Goal: Information Seeking & Learning: Compare options

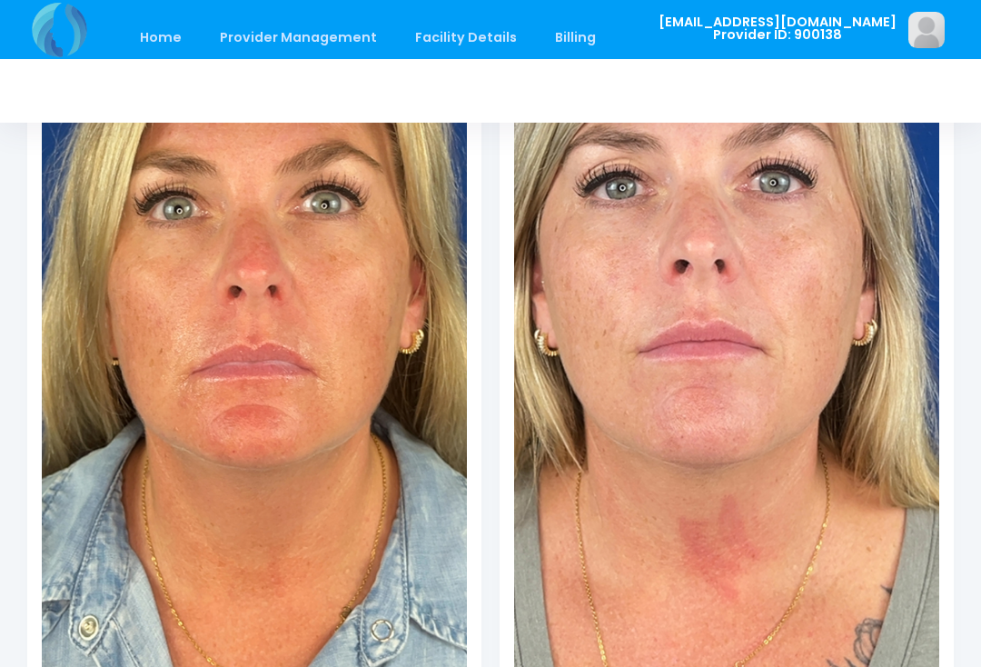
scroll to position [560, 0]
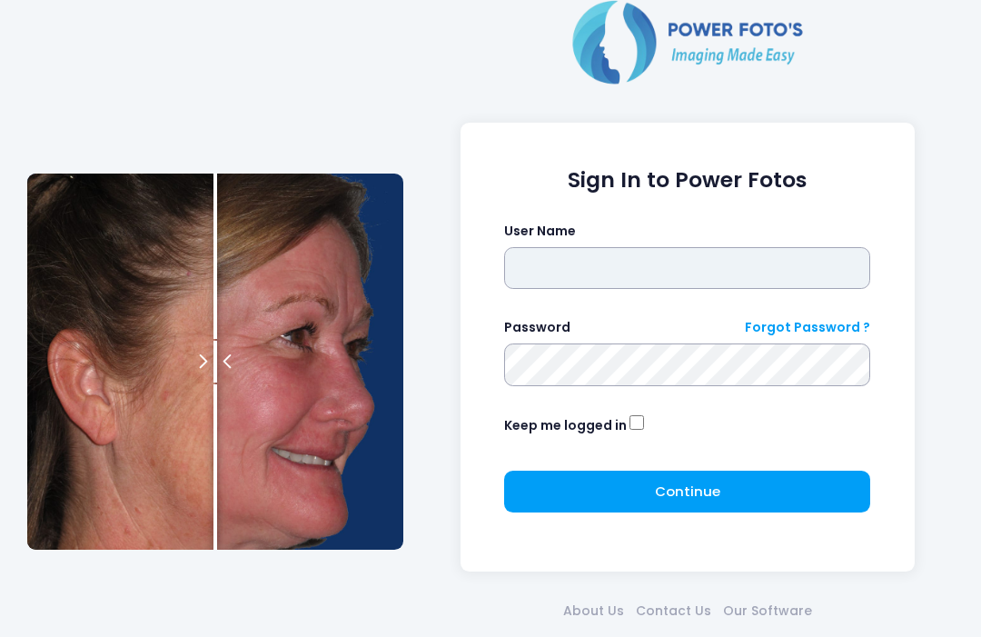
scroll to position [4, 0]
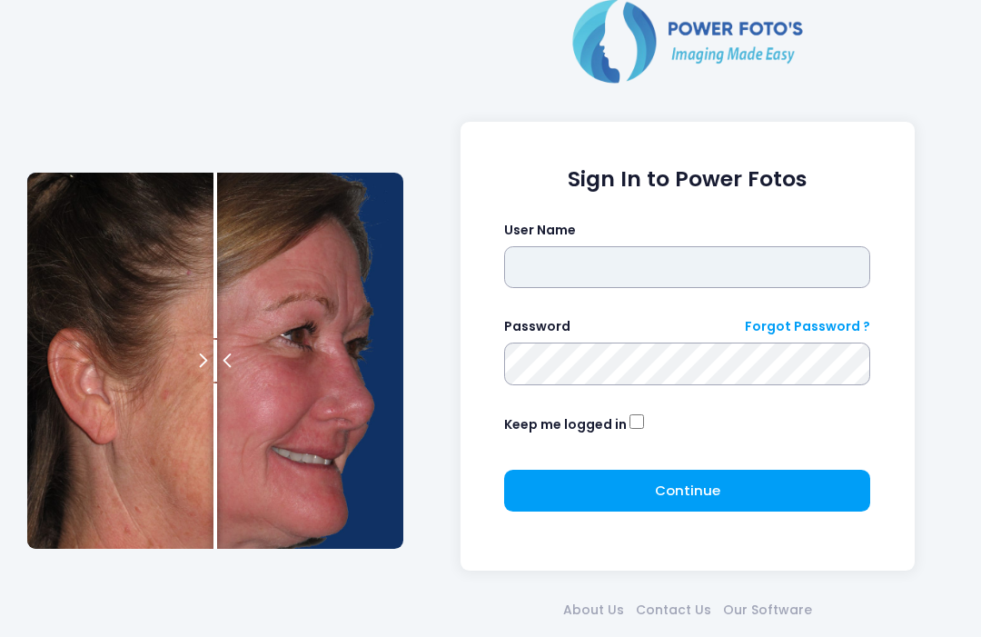
type input "**********"
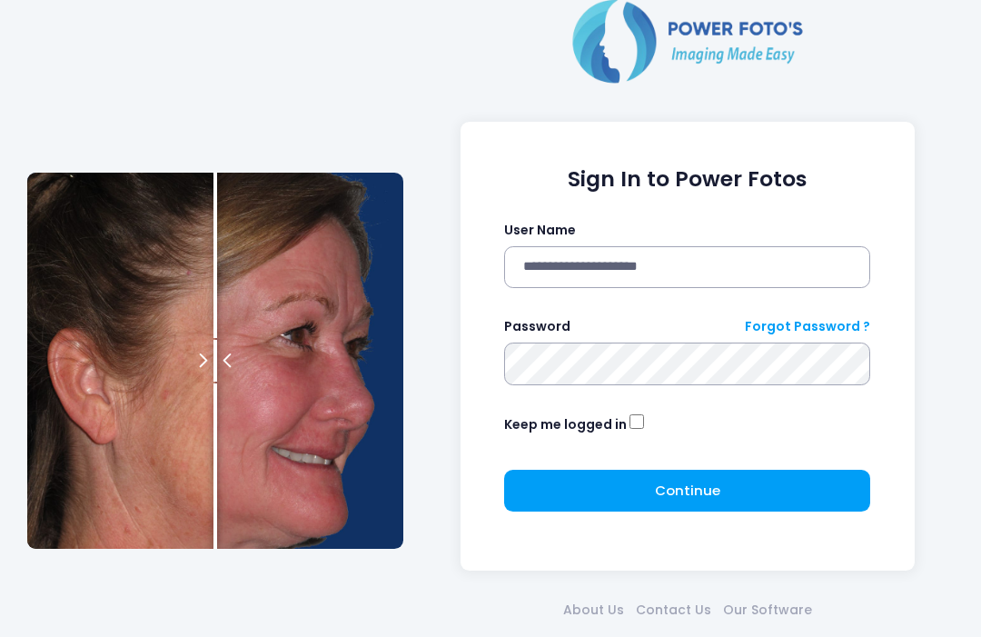
click button "submit" at bounding box center [0, 0] width 0 height 0
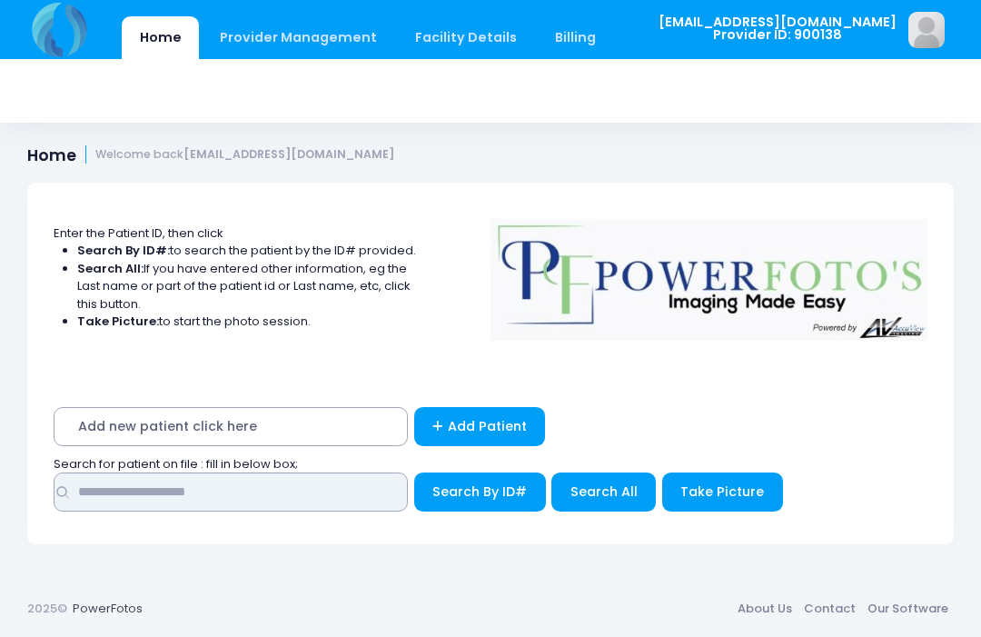
click at [262, 483] on input "text" at bounding box center [231, 491] width 354 height 39
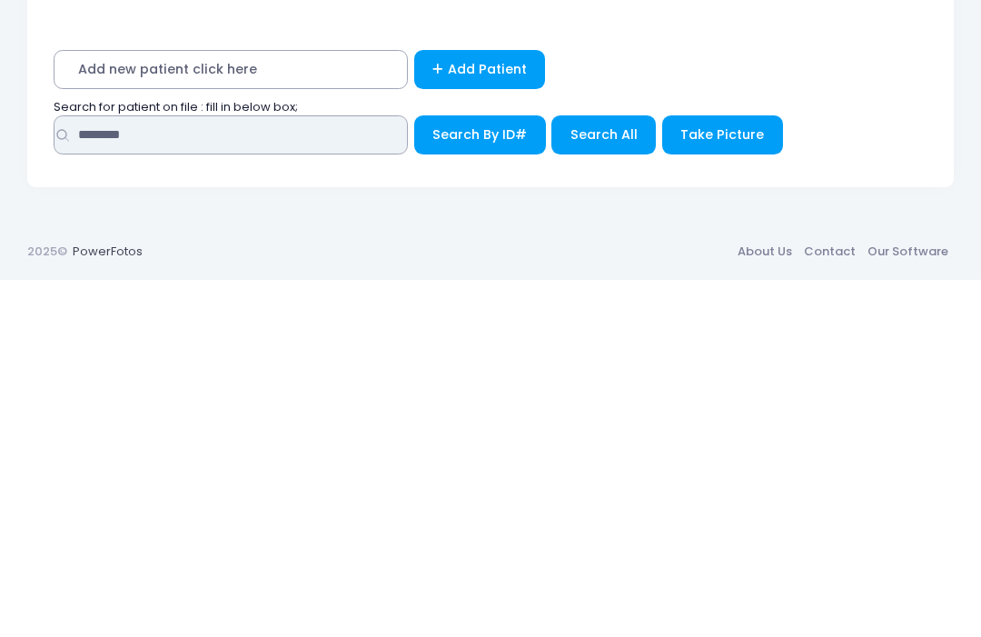
type input "********"
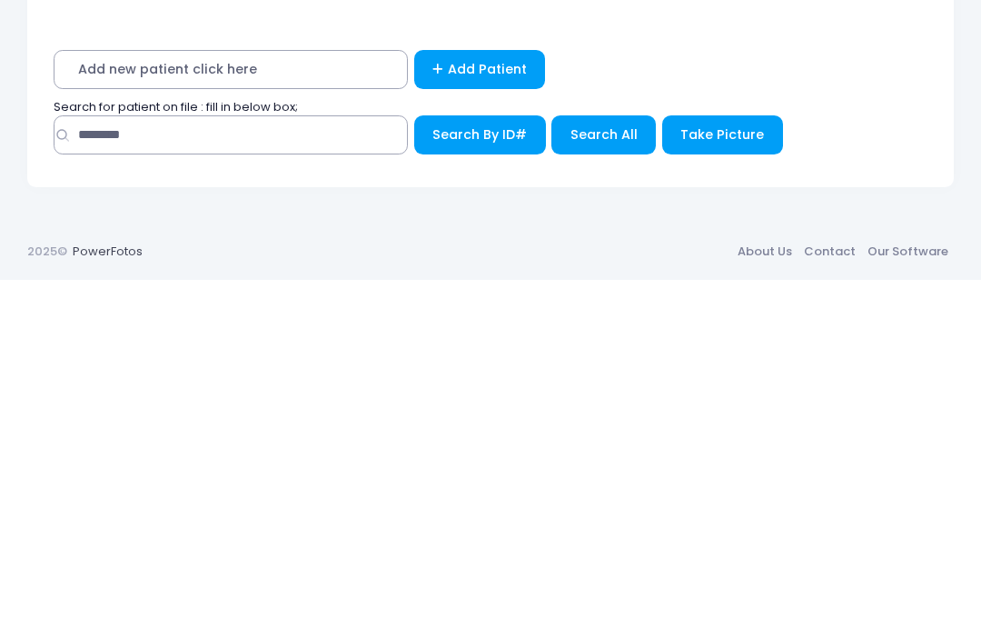
click at [601, 482] on span "Search All" at bounding box center [604, 491] width 67 height 18
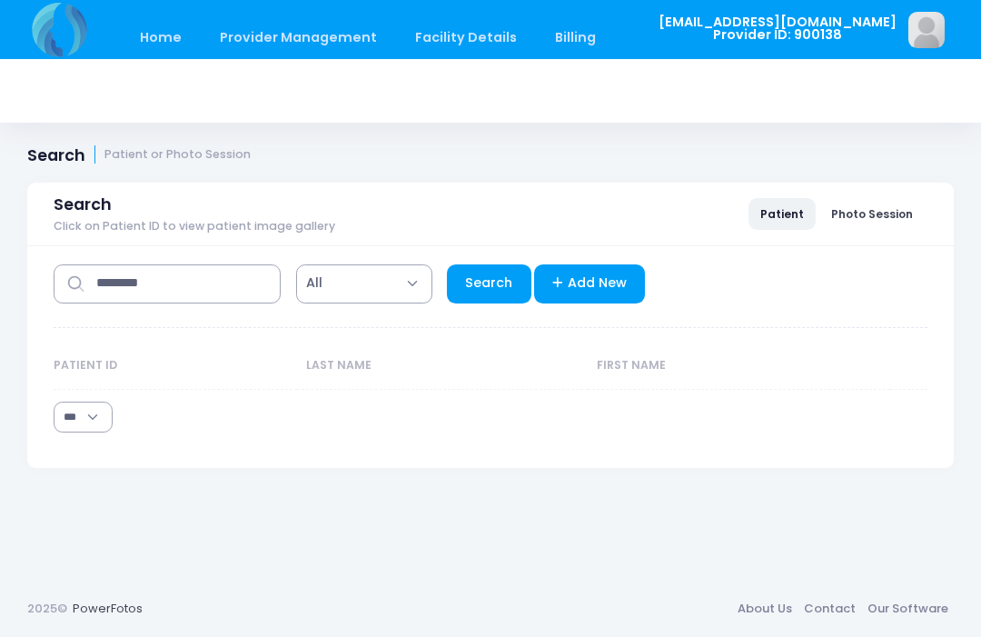
select select "***"
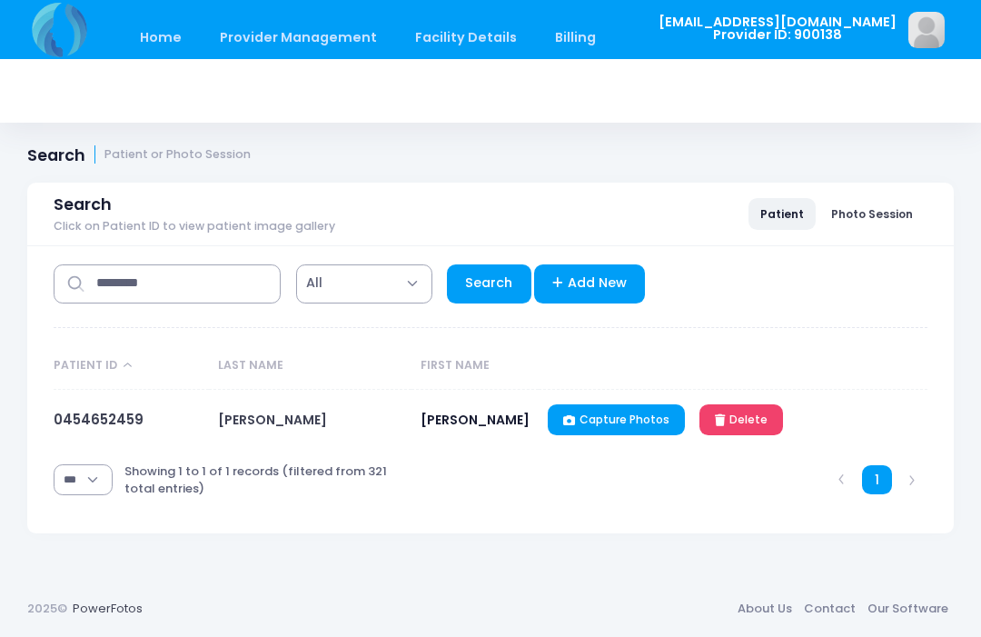
click at [104, 429] on link "0454652459" at bounding box center [99, 419] width 90 height 19
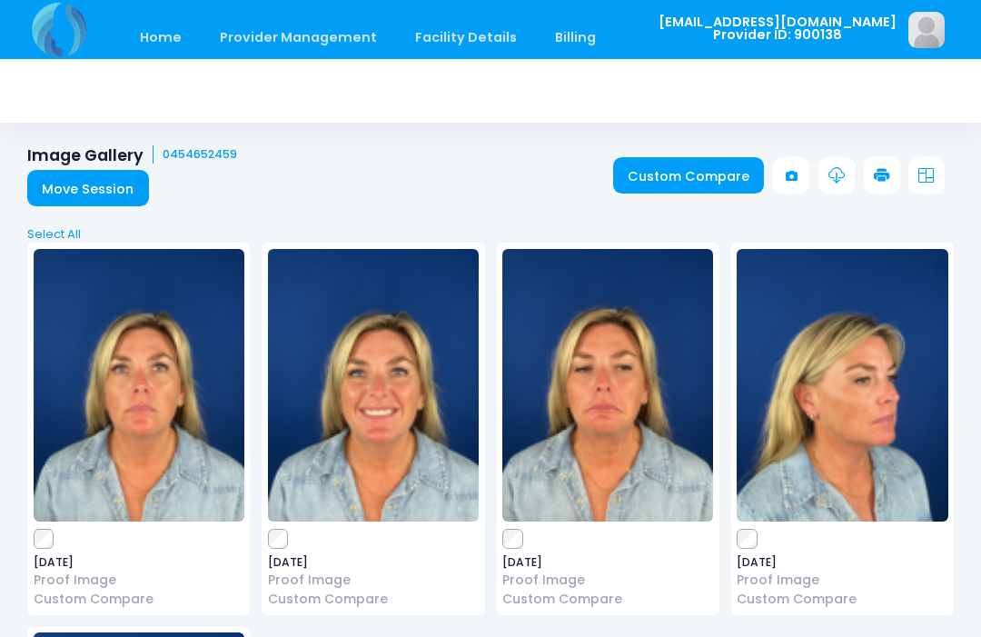
click at [690, 174] on link "Custom Compare" at bounding box center [689, 175] width 152 height 36
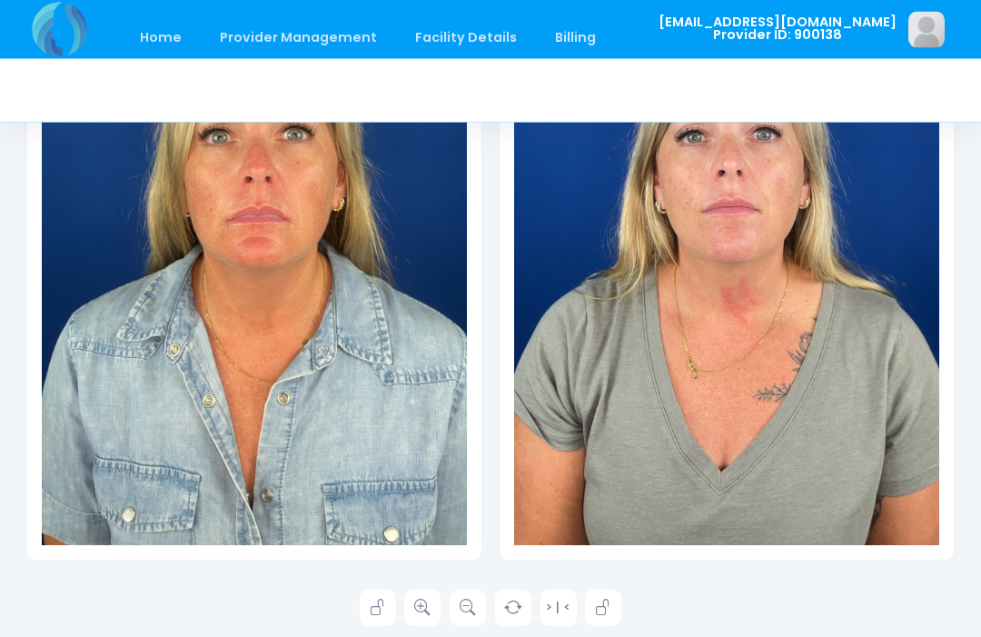
scroll to position [500, 0]
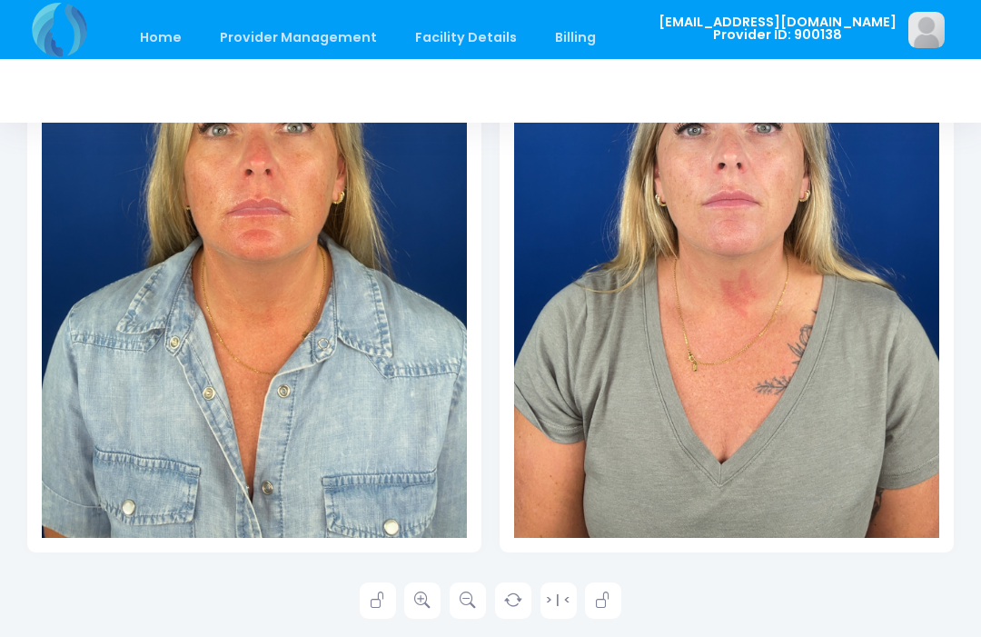
click at [422, 601] on icon at bounding box center [422, 600] width 16 height 16
click at [426, 606] on icon at bounding box center [422, 600] width 16 height 16
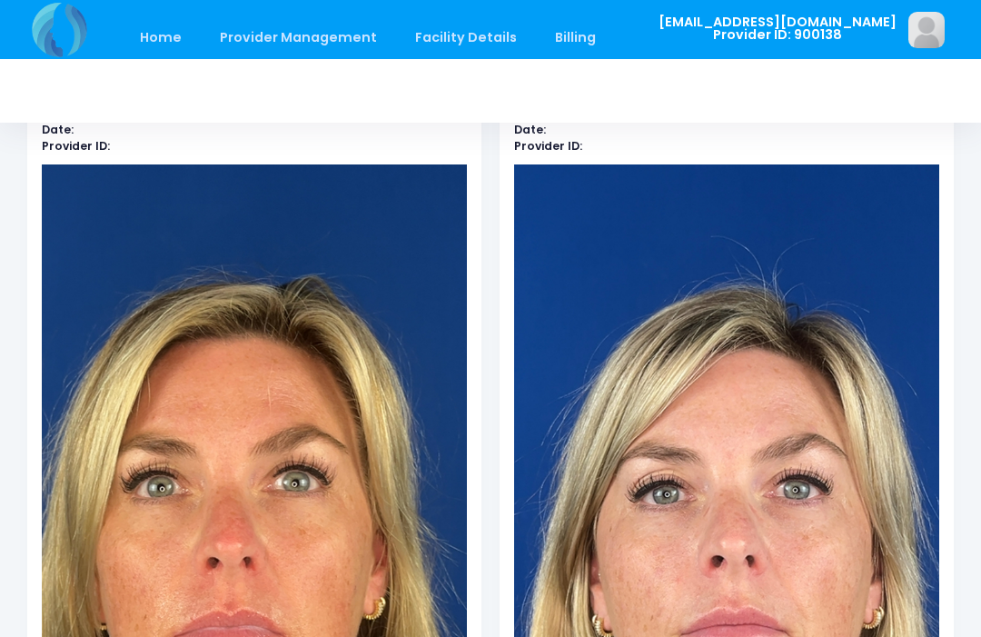
scroll to position [0, 0]
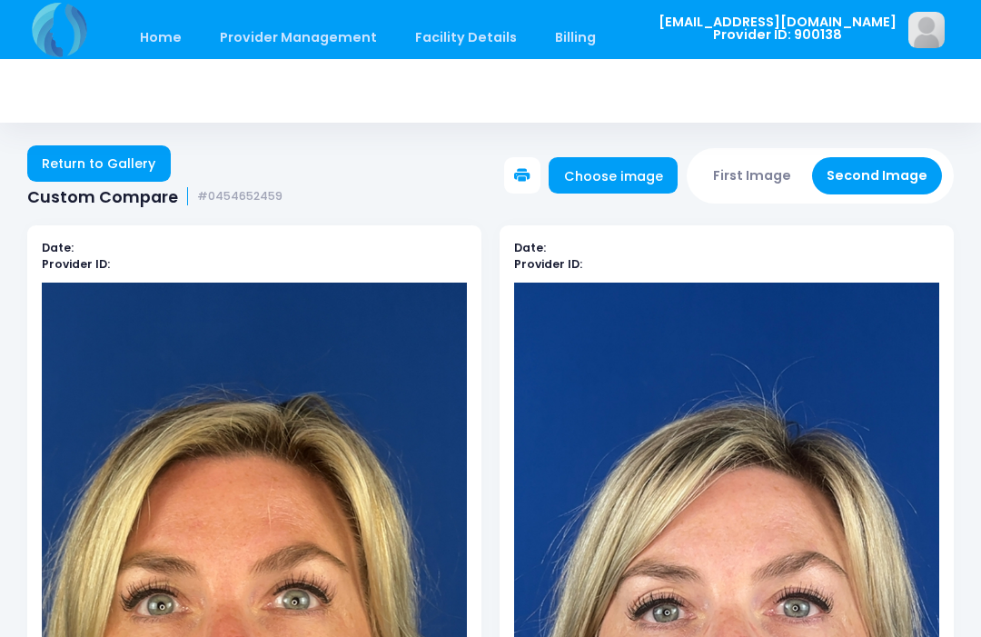
click at [761, 174] on button "First Image" at bounding box center [753, 175] width 108 height 37
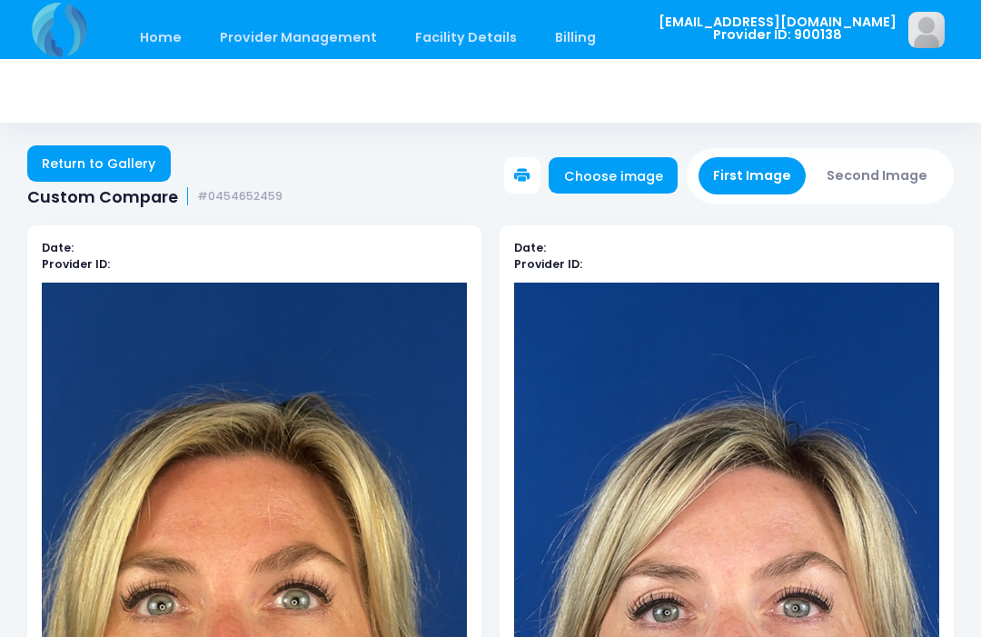
click at [640, 181] on link "Choose image" at bounding box center [613, 175] width 129 height 36
click at [890, 171] on button "Second Image" at bounding box center [877, 175] width 131 height 37
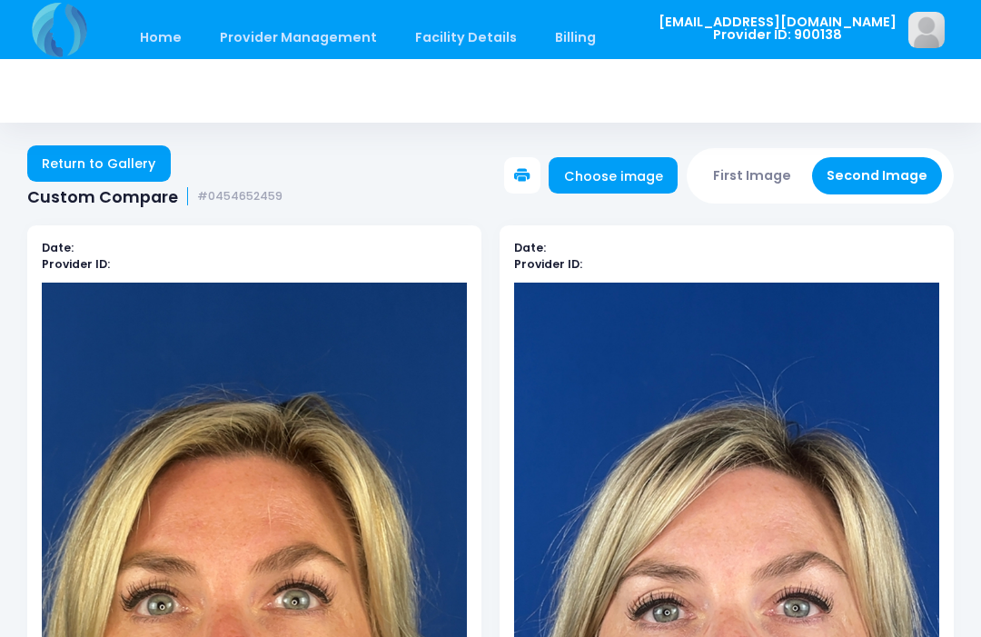
click at [641, 176] on link "Choose image" at bounding box center [613, 175] width 129 height 36
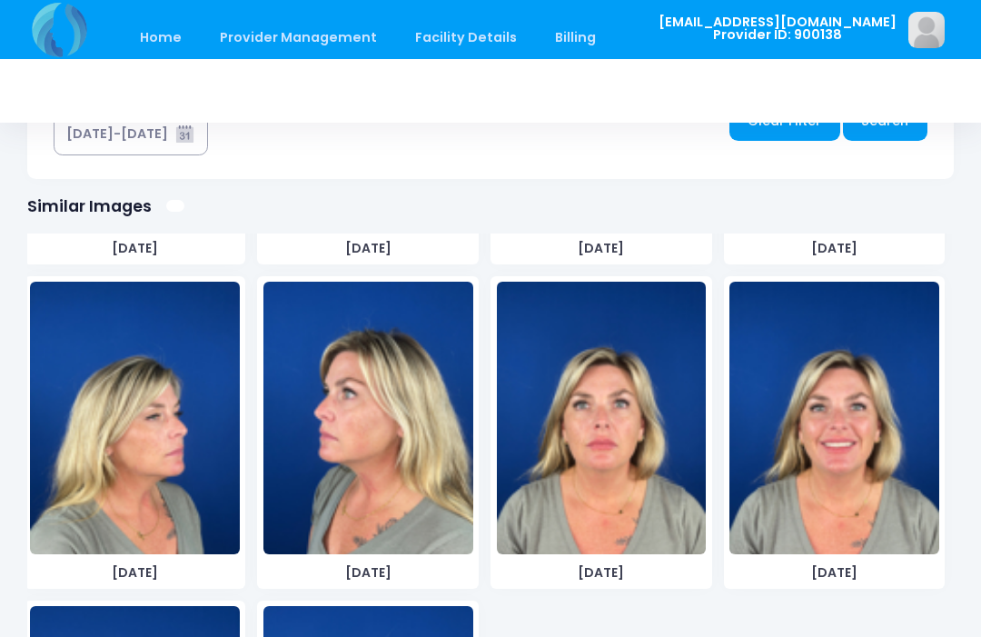
scroll to position [952, 0]
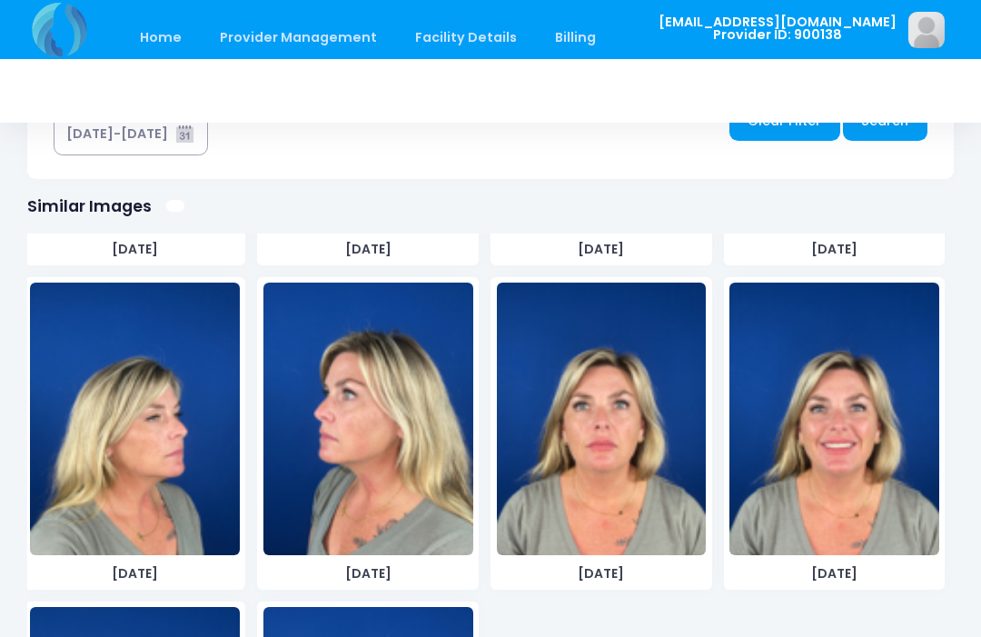
click at [609, 492] on img at bounding box center [602, 419] width 210 height 273
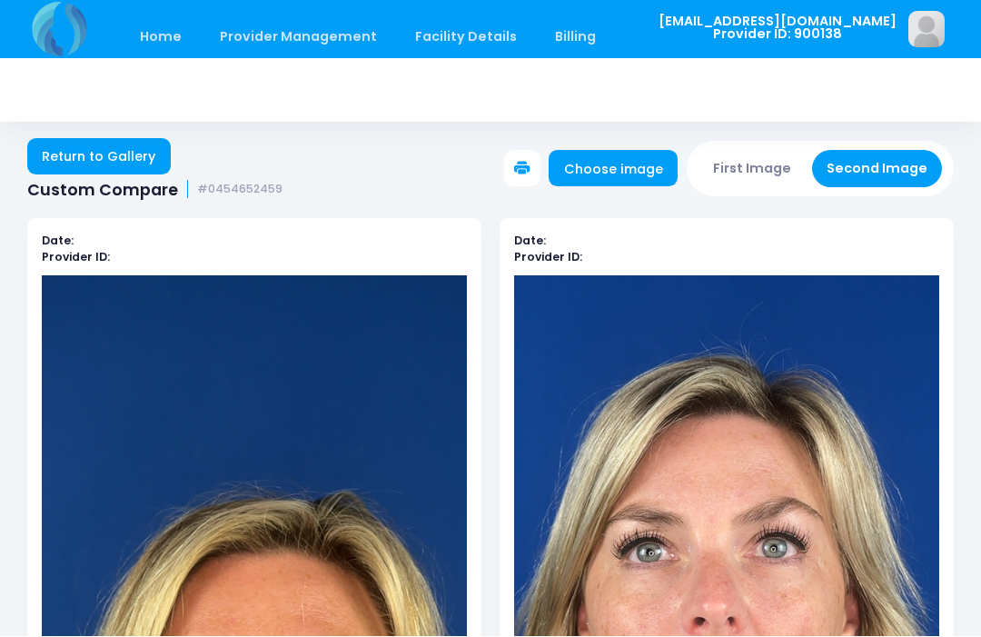
scroll to position [7, 0]
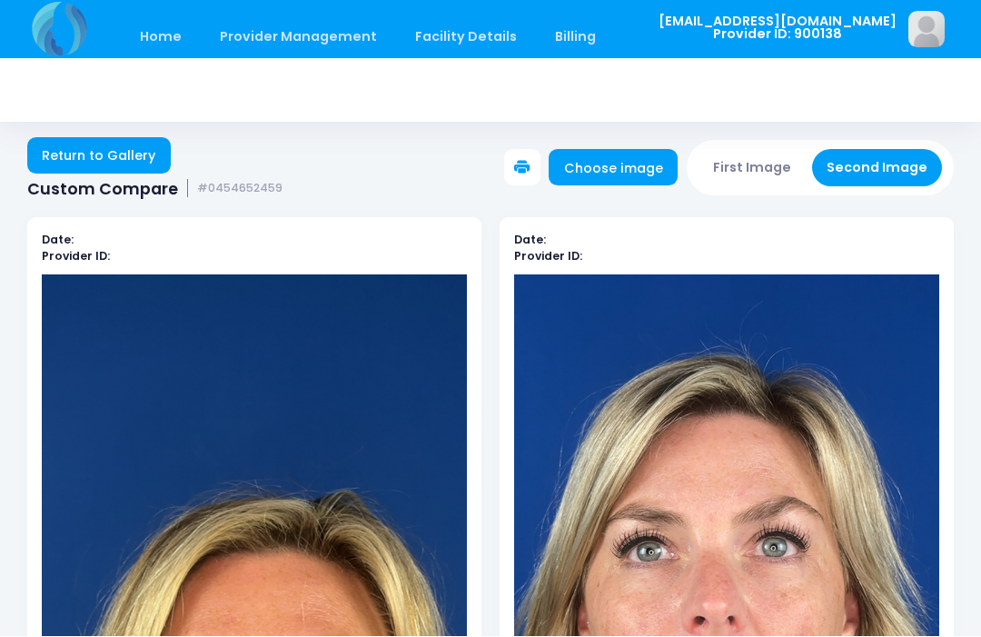
click at [754, 168] on button "First Image" at bounding box center [753, 168] width 108 height 37
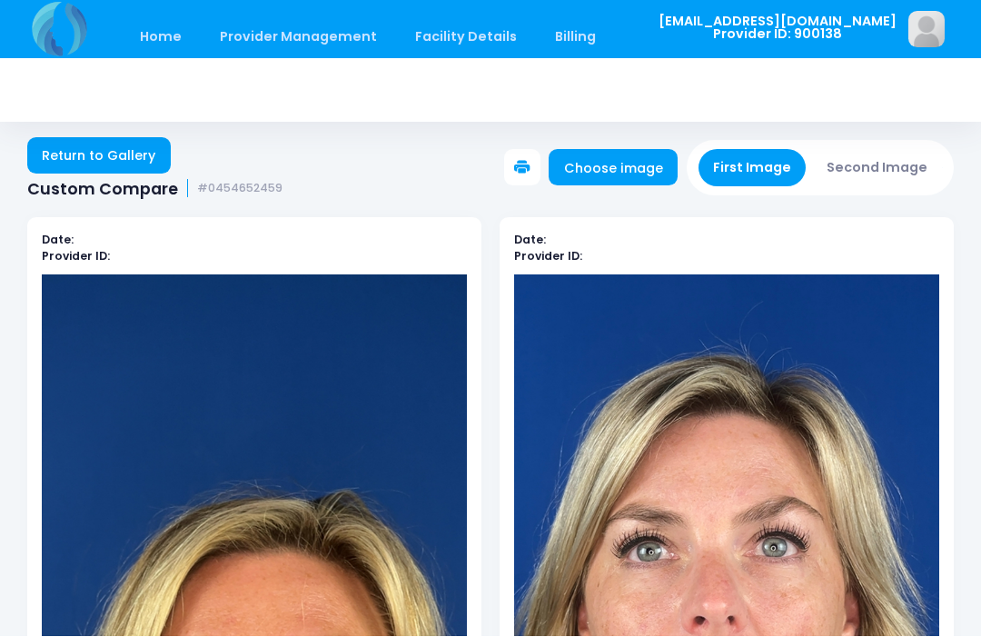
click at [622, 175] on link "Choose image" at bounding box center [613, 168] width 129 height 36
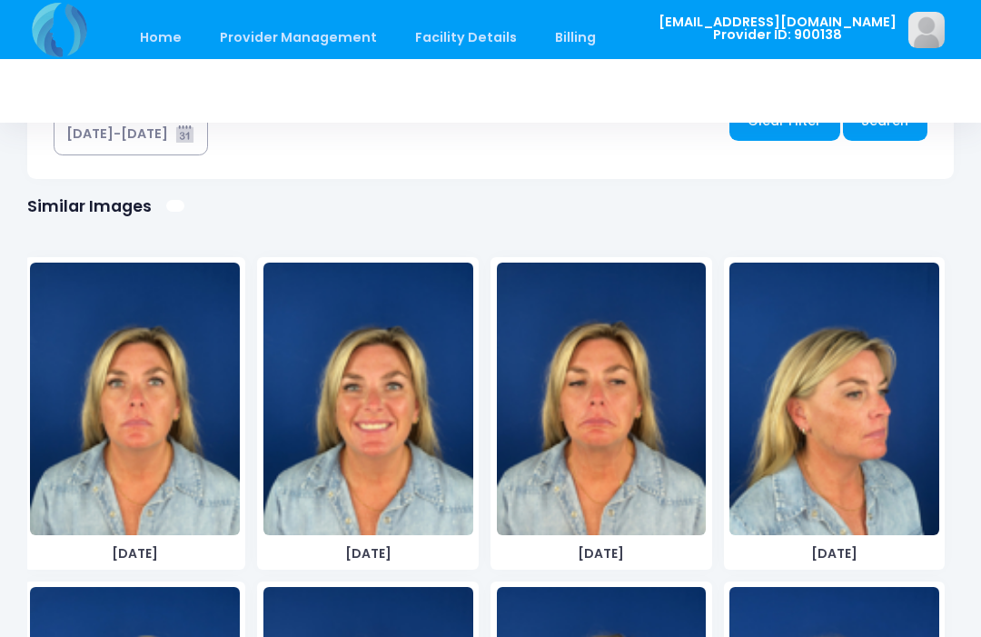
scroll to position [0, 0]
click at [392, 385] on img at bounding box center [368, 399] width 210 height 273
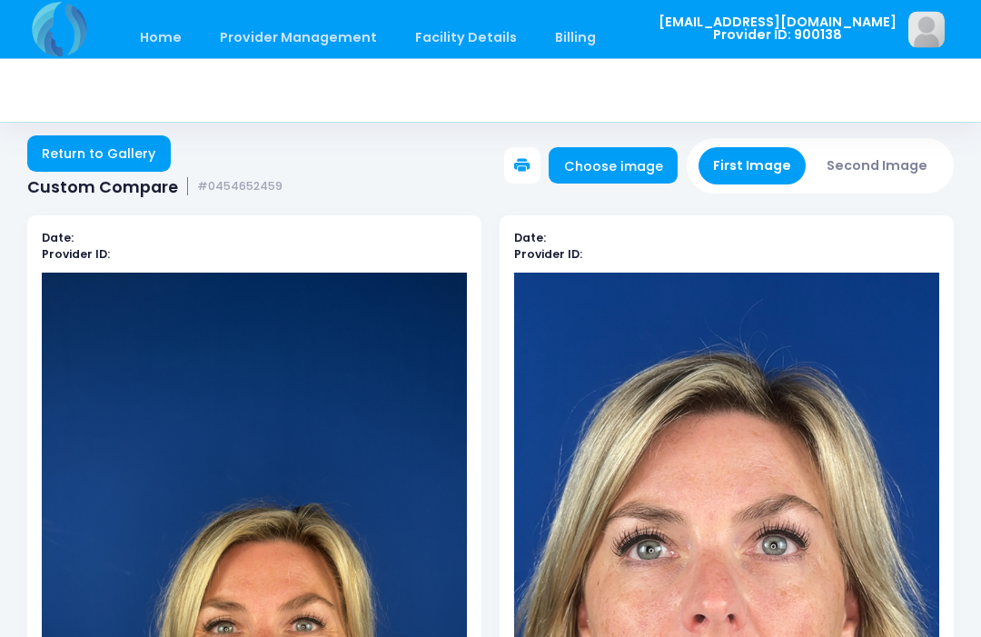
scroll to position [7, 0]
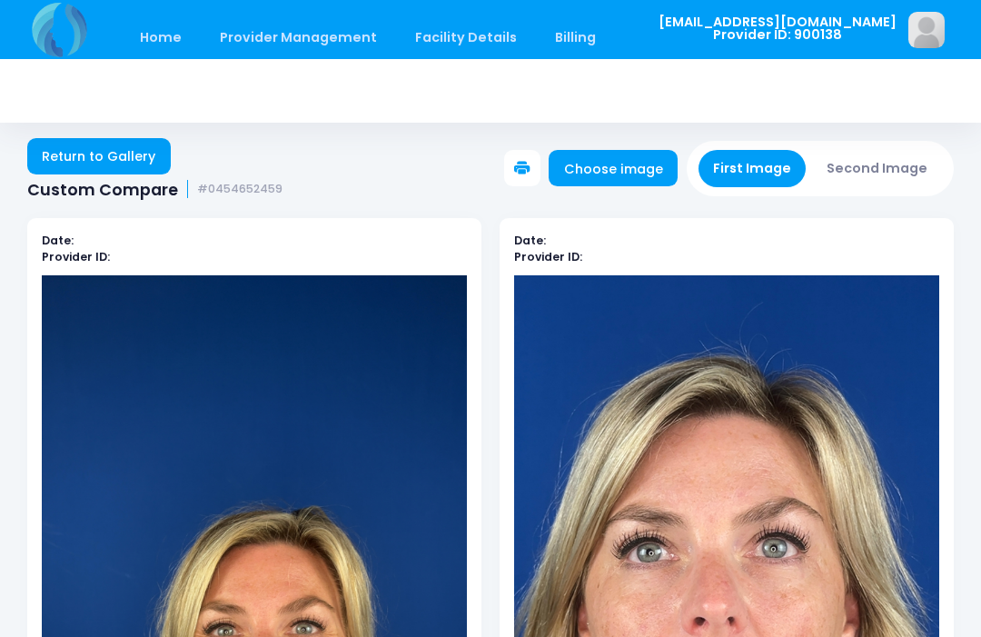
click at [873, 165] on button "Second Image" at bounding box center [877, 168] width 131 height 37
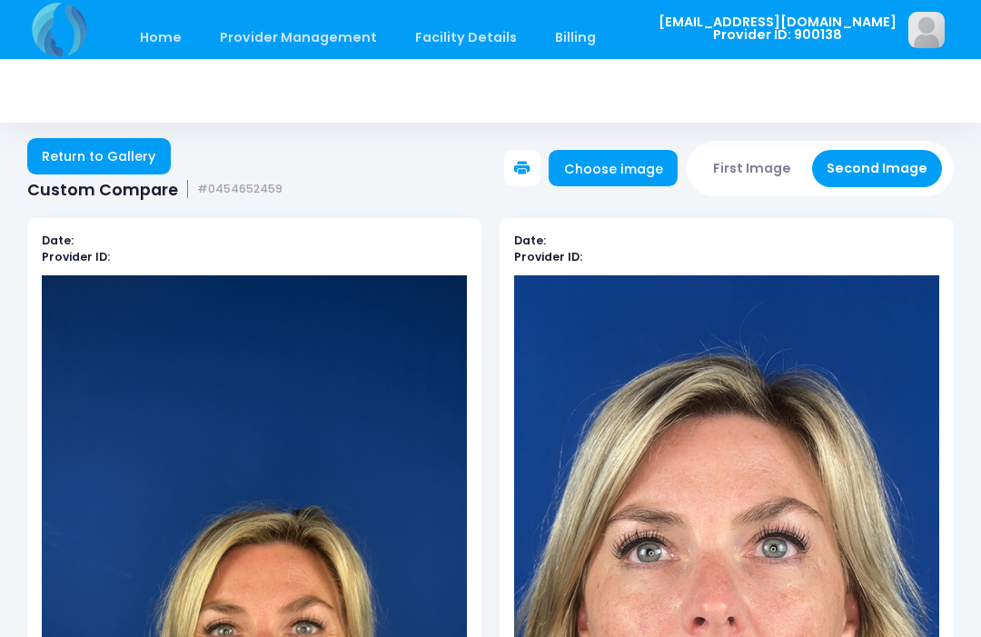
click at [892, 164] on button "Second Image" at bounding box center [877, 168] width 131 height 37
click at [612, 164] on link "Choose image" at bounding box center [613, 168] width 129 height 36
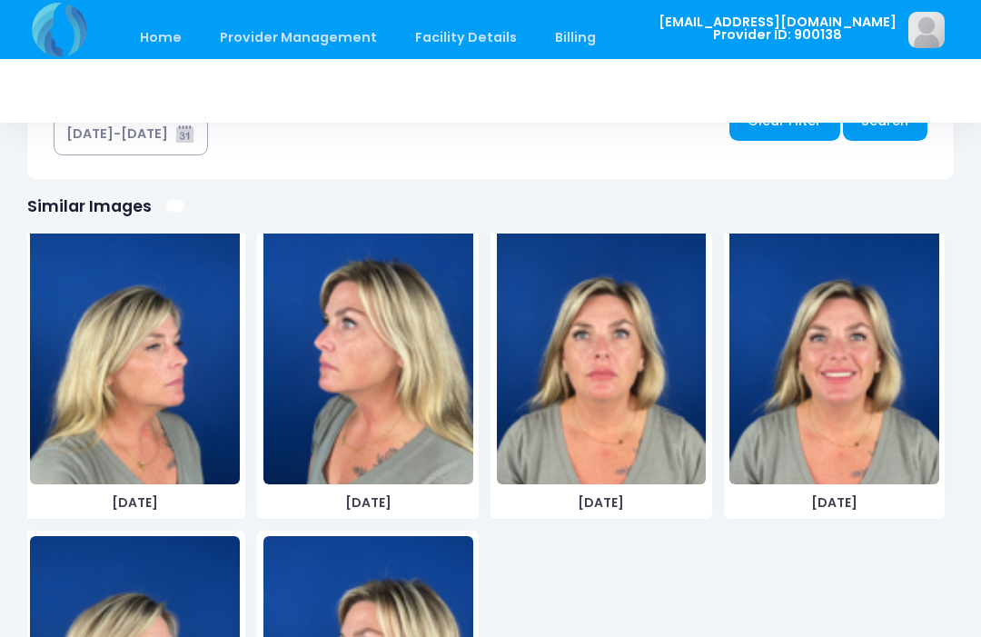
scroll to position [1023, 0]
click at [851, 366] on img at bounding box center [835, 348] width 210 height 273
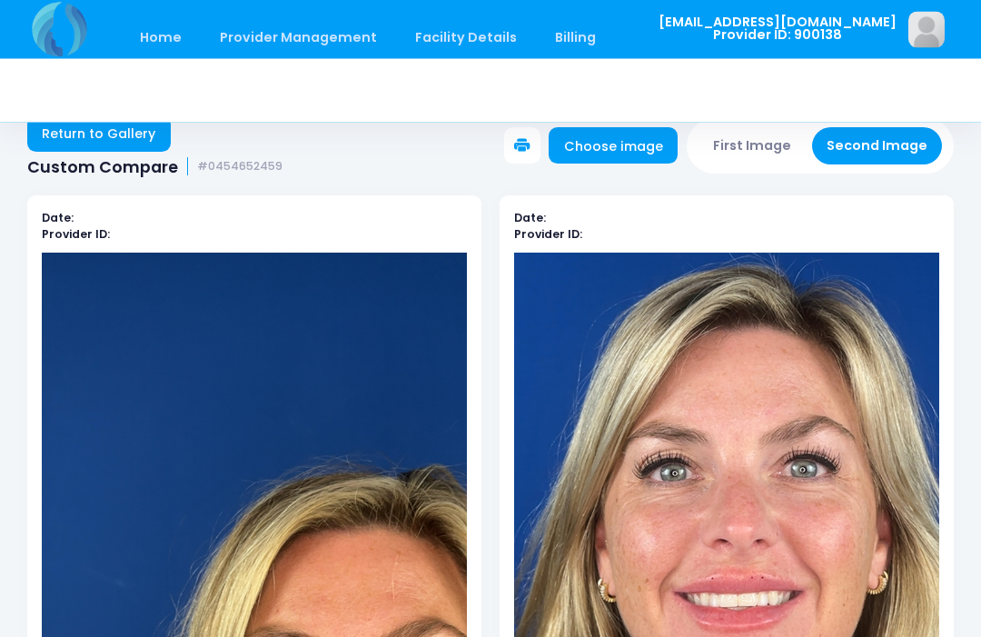
scroll to position [0, 0]
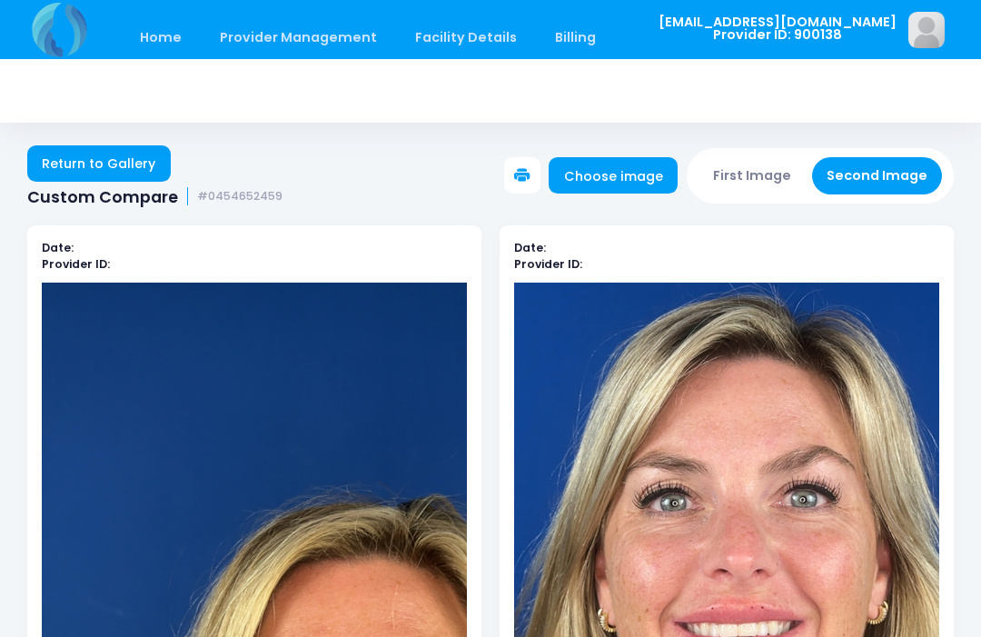
click at [758, 176] on button "First Image" at bounding box center [753, 175] width 108 height 37
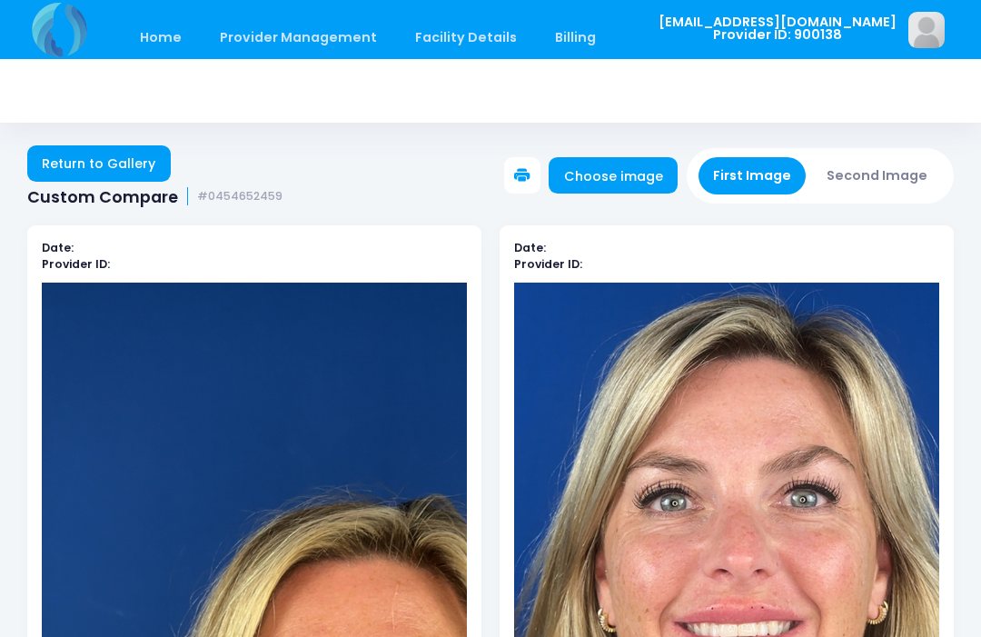
click at [755, 181] on button "First Image" at bounding box center [753, 175] width 108 height 37
click at [610, 182] on link "Choose image" at bounding box center [613, 175] width 129 height 36
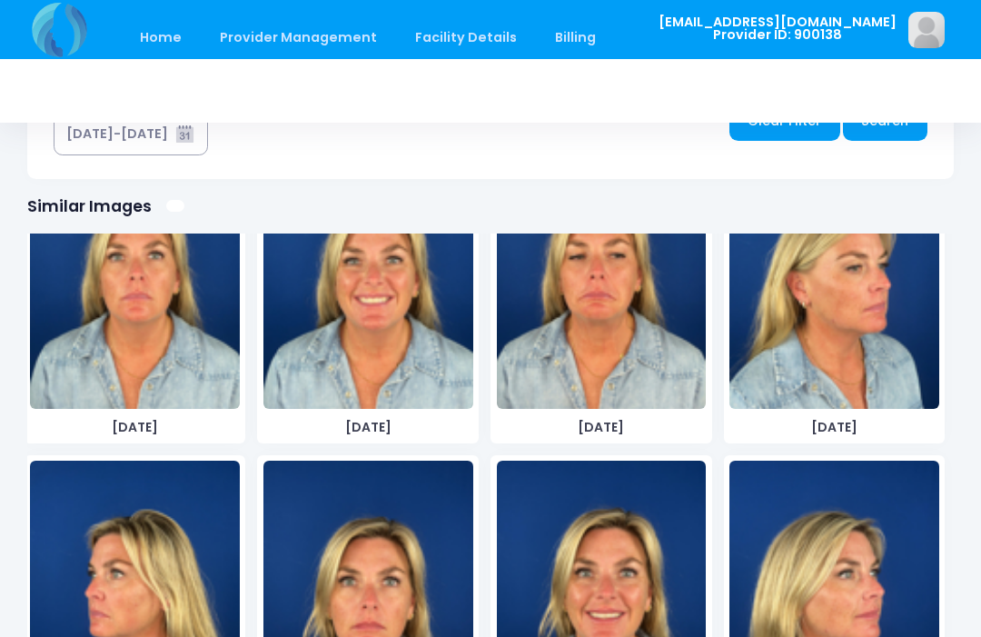
scroll to position [127, 0]
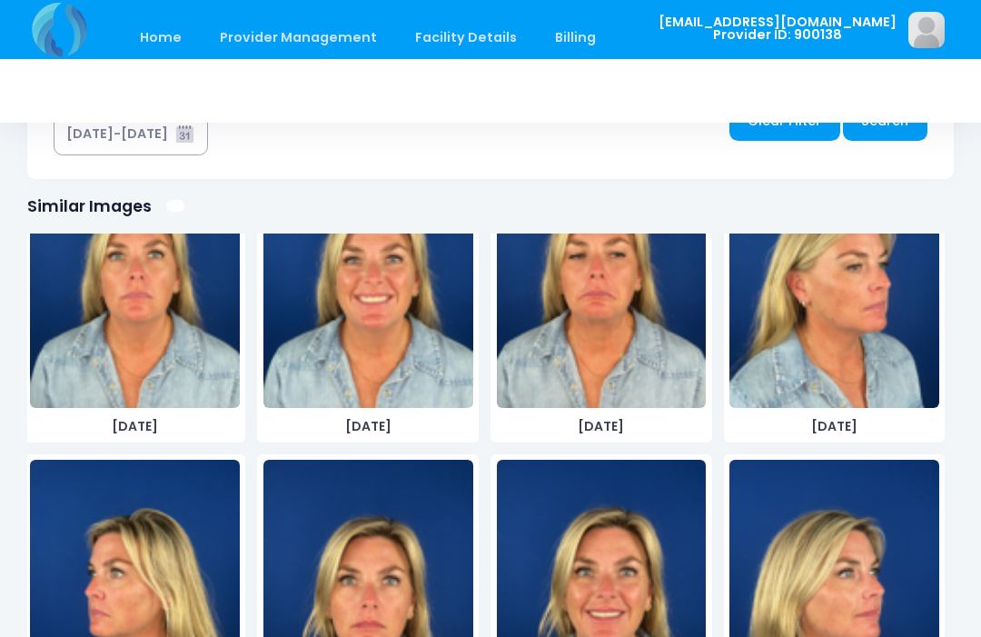
click at [840, 331] on img at bounding box center [835, 271] width 210 height 273
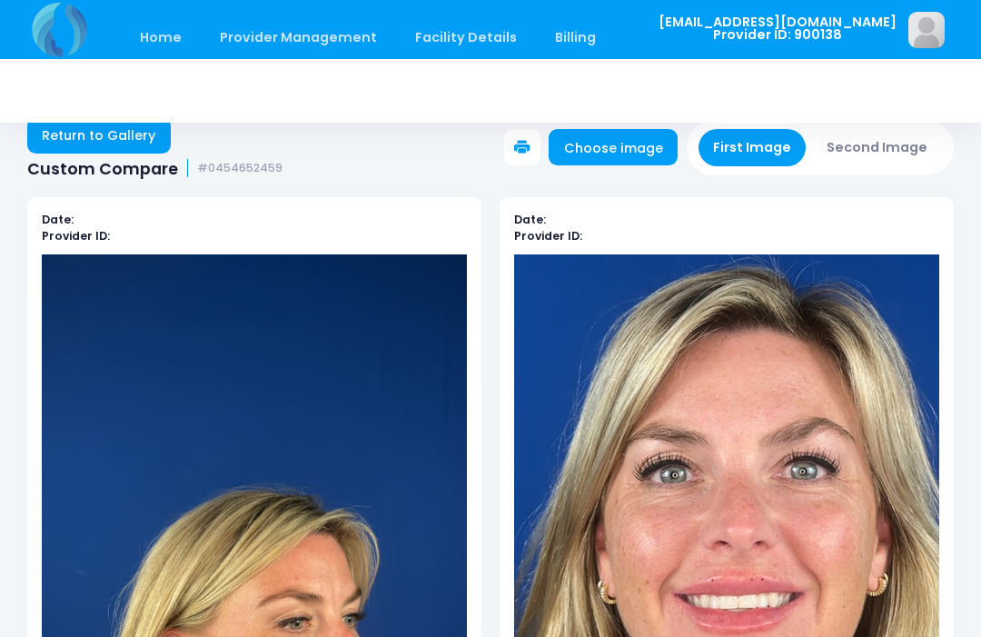
scroll to position [27, 0]
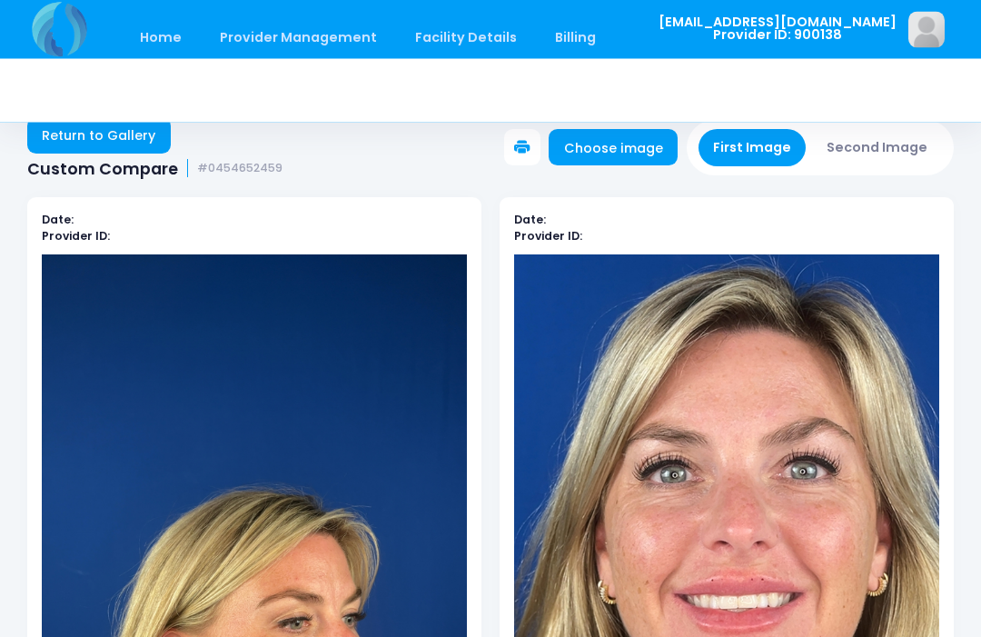
click at [898, 149] on button "Second Image" at bounding box center [877, 148] width 131 height 37
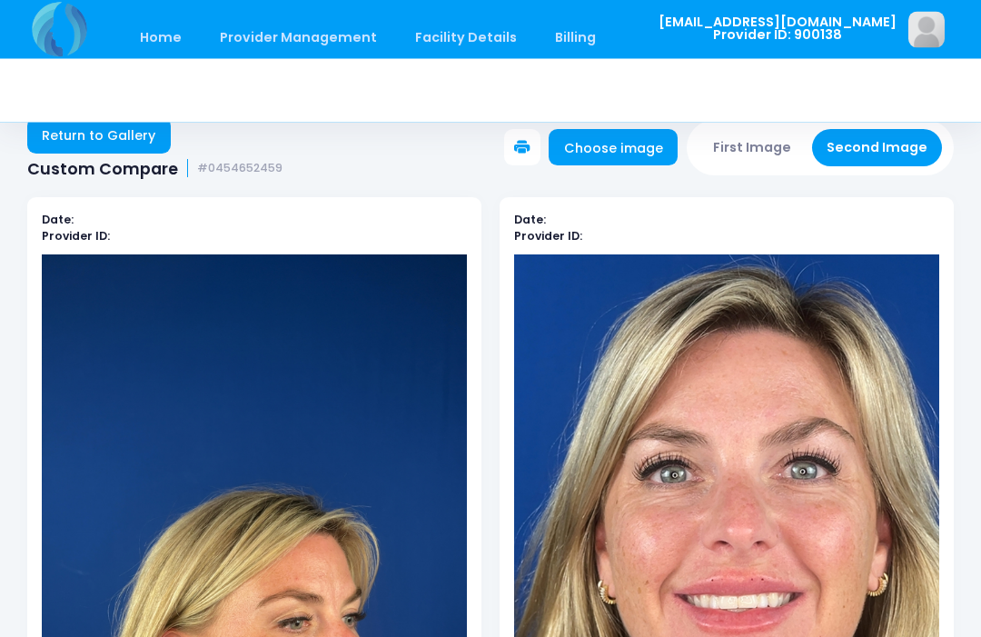
click at [620, 154] on link "Choose image" at bounding box center [613, 148] width 129 height 36
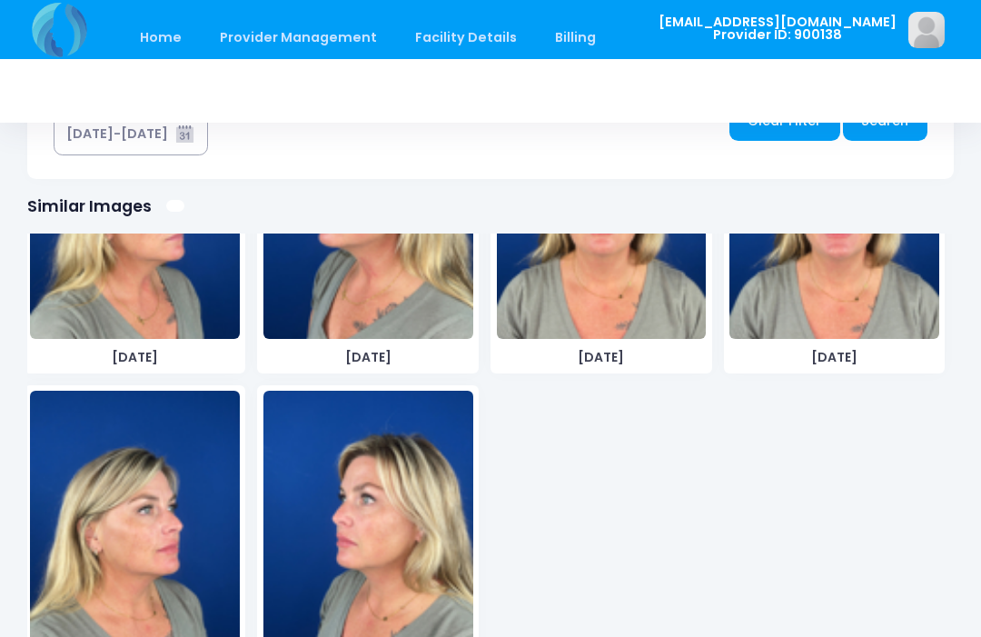
scroll to position [1165, 0]
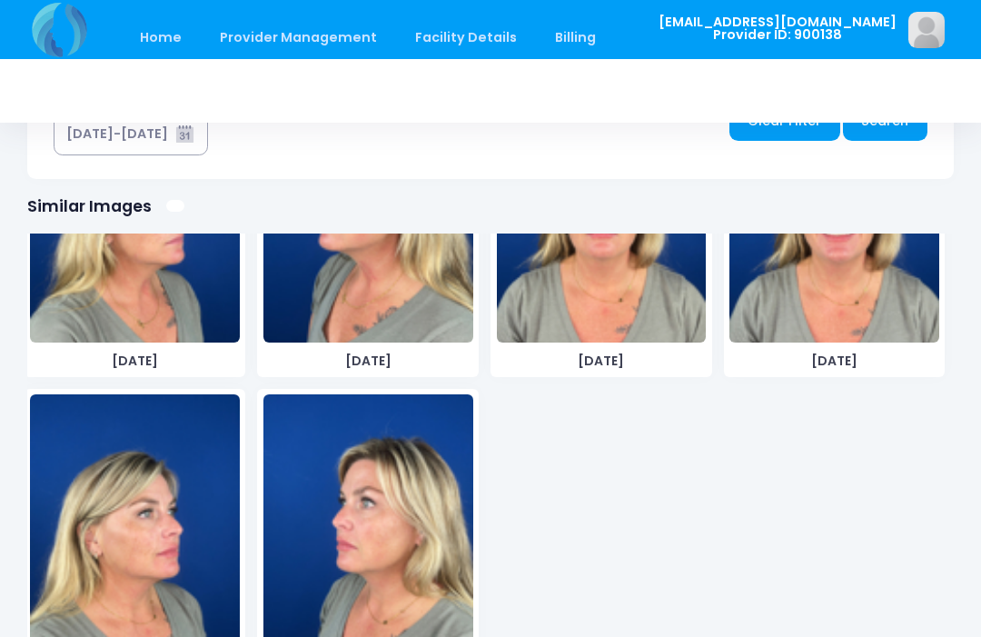
click at [156, 525] on img at bounding box center [135, 530] width 210 height 273
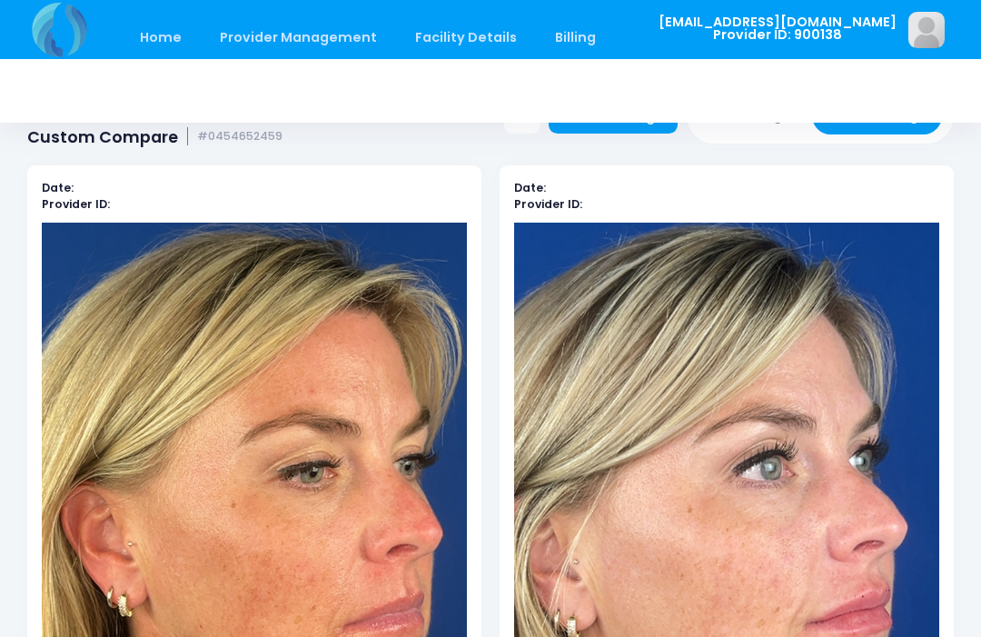
scroll to position [0, 0]
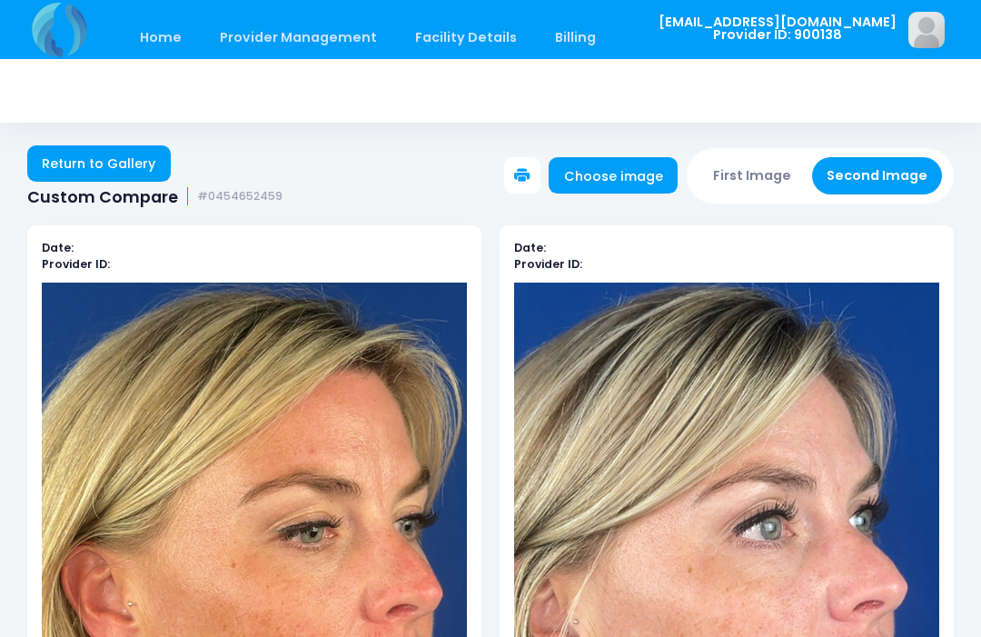
click at [752, 176] on button "First Image" at bounding box center [753, 175] width 108 height 37
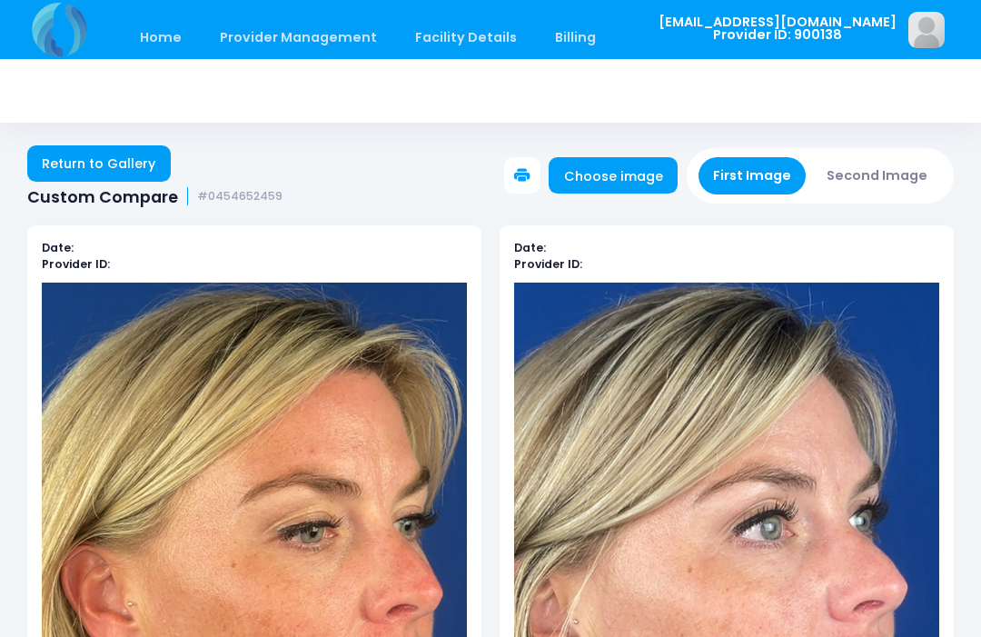
click at [621, 175] on link "Choose image" at bounding box center [613, 175] width 129 height 36
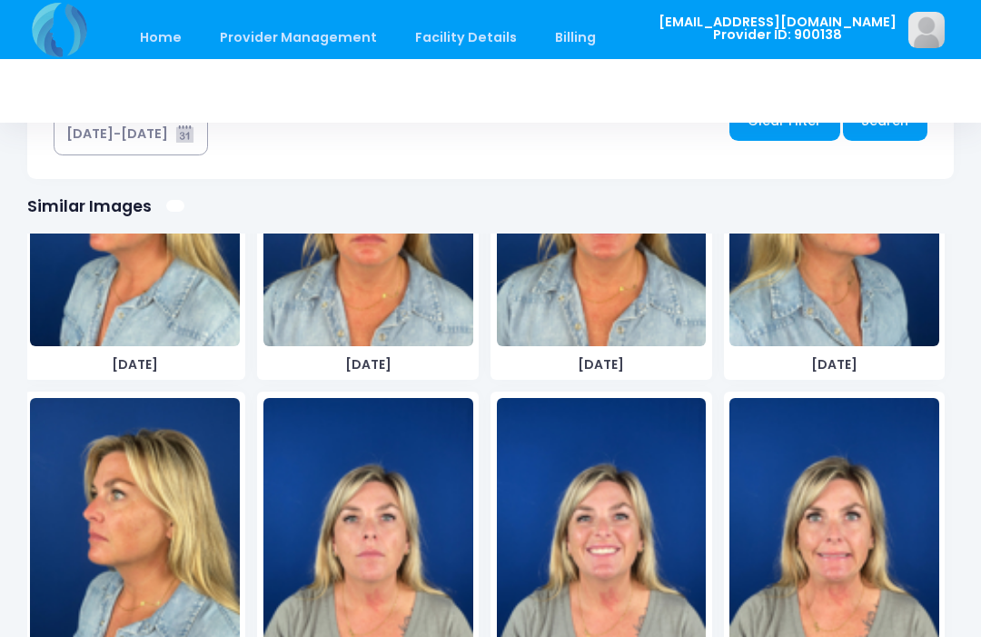
scroll to position [516, 0]
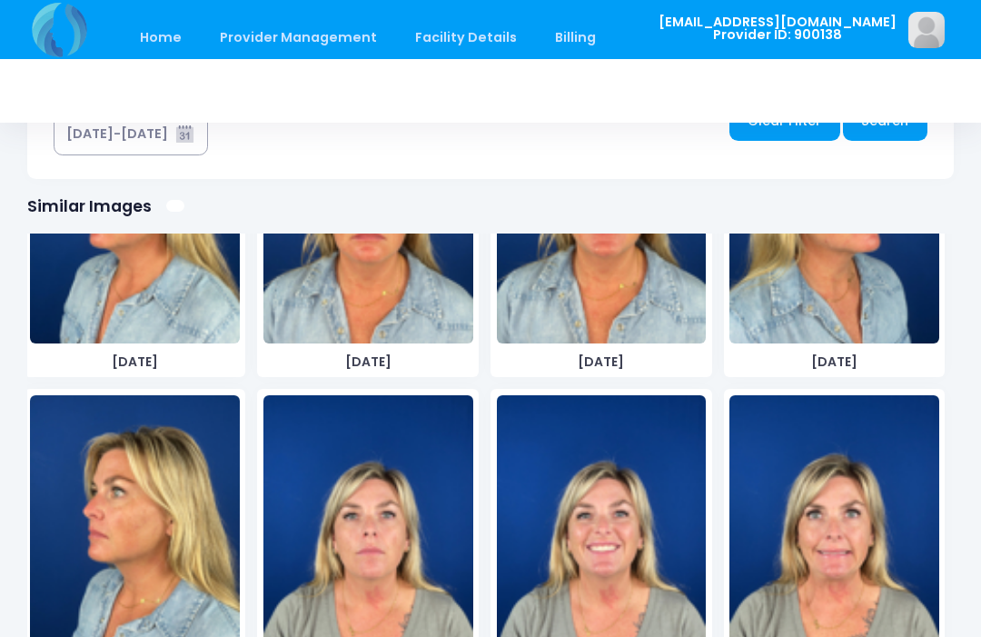
click at [139, 521] on img at bounding box center [135, 531] width 210 height 273
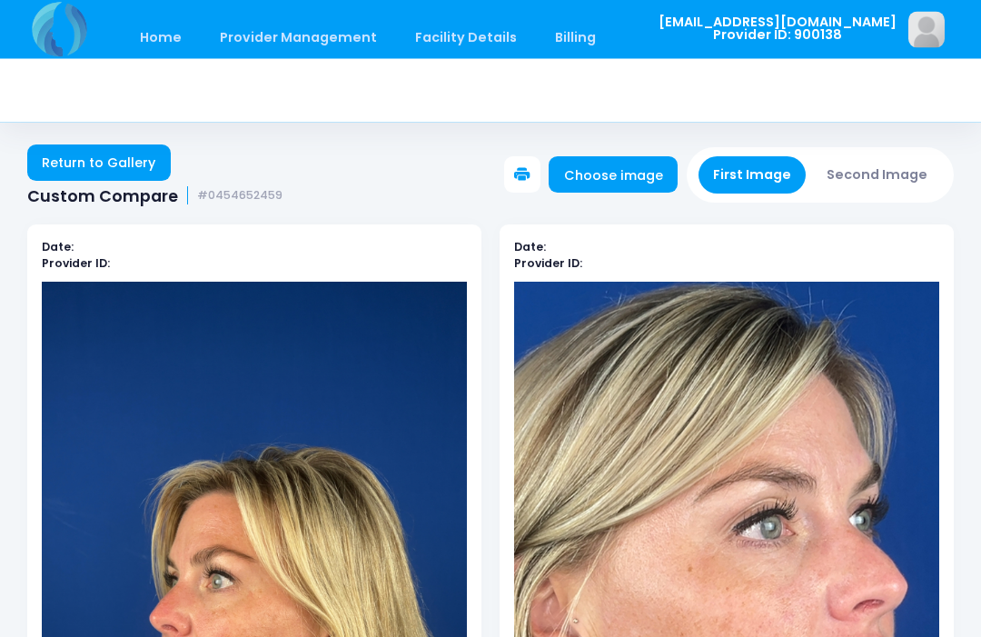
scroll to position [0, 0]
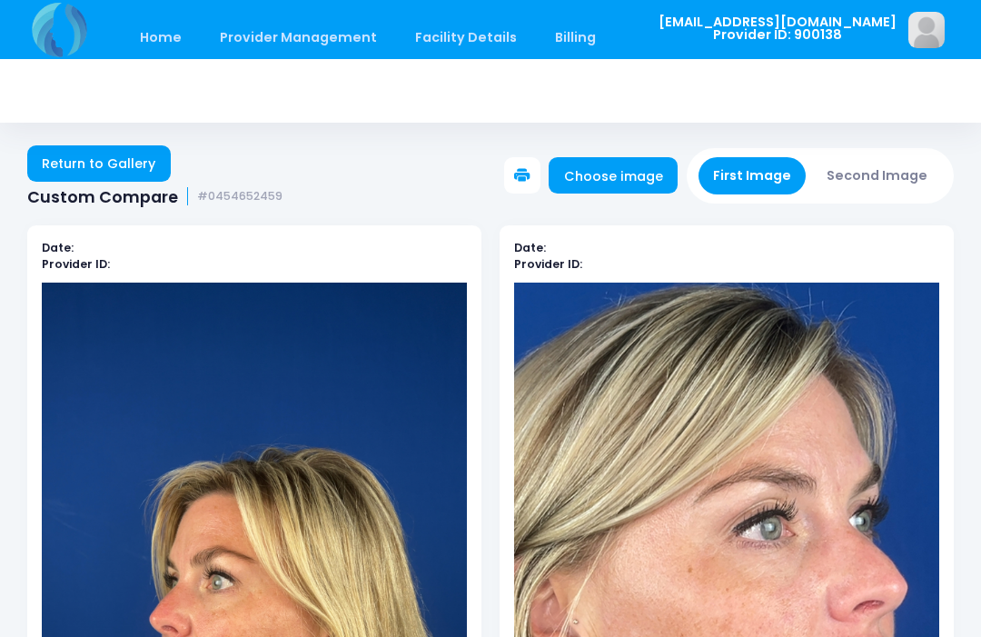
click at [757, 159] on button "First Image" at bounding box center [753, 175] width 108 height 37
click at [640, 159] on link "Choose image" at bounding box center [613, 175] width 129 height 36
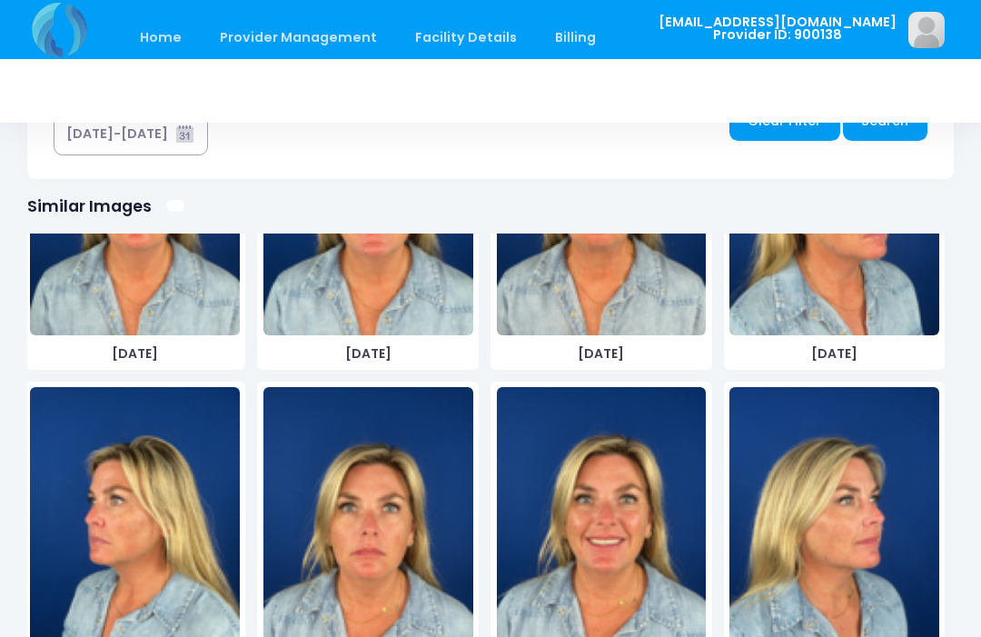
scroll to position [197, 0]
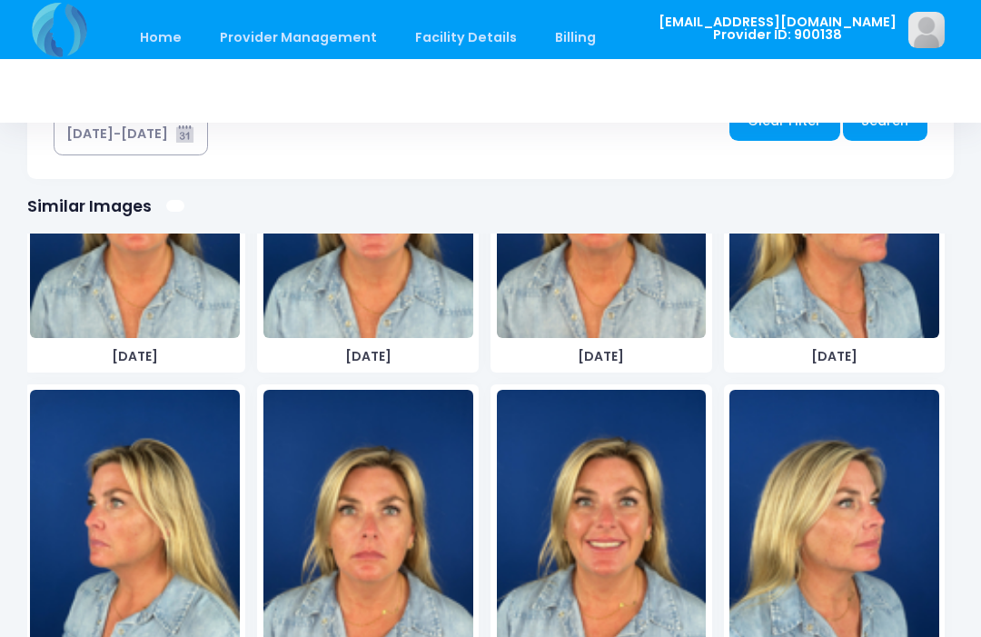
click at [147, 542] on img at bounding box center [135, 526] width 210 height 273
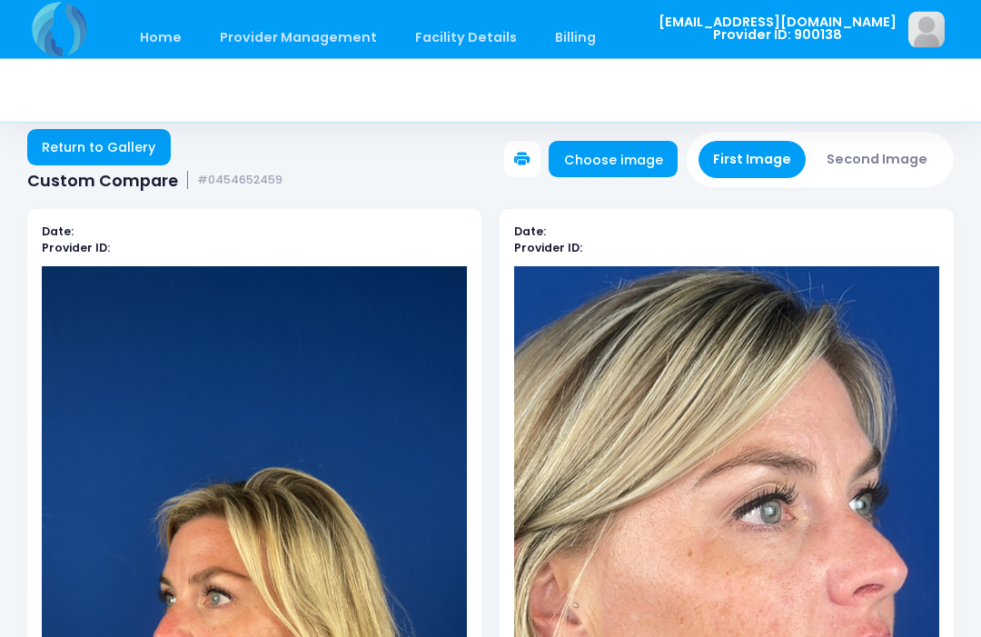
scroll to position [8, 0]
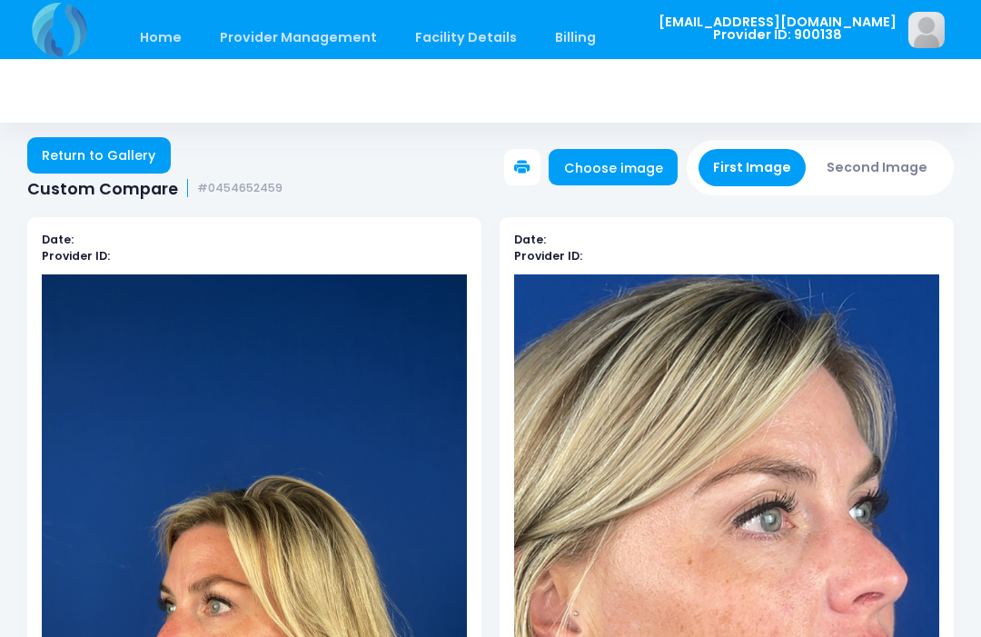
click at [885, 172] on button "Second Image" at bounding box center [877, 167] width 131 height 37
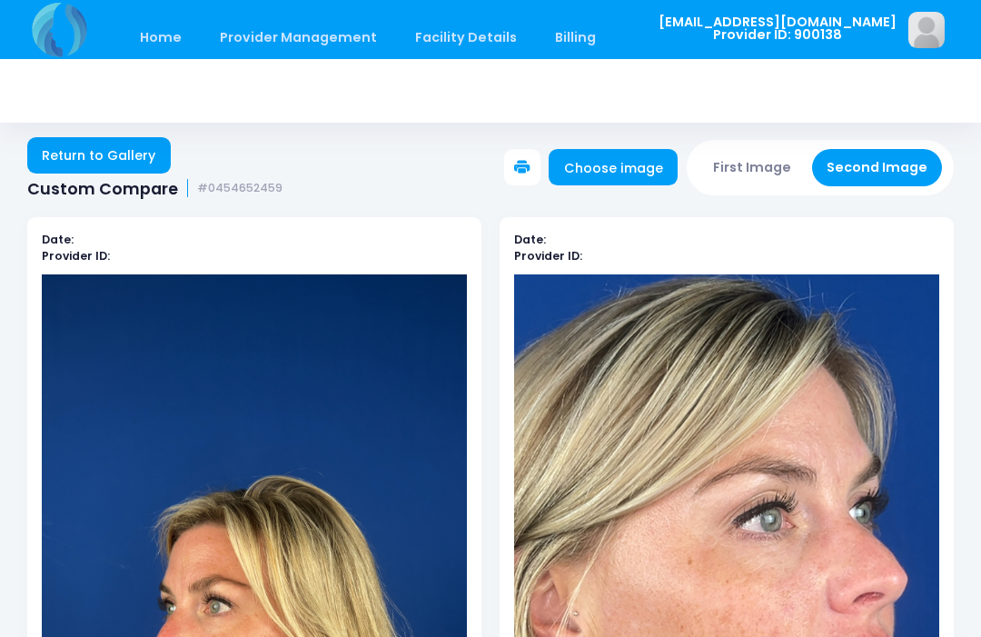
click at [634, 164] on link "Choose image" at bounding box center [613, 167] width 129 height 36
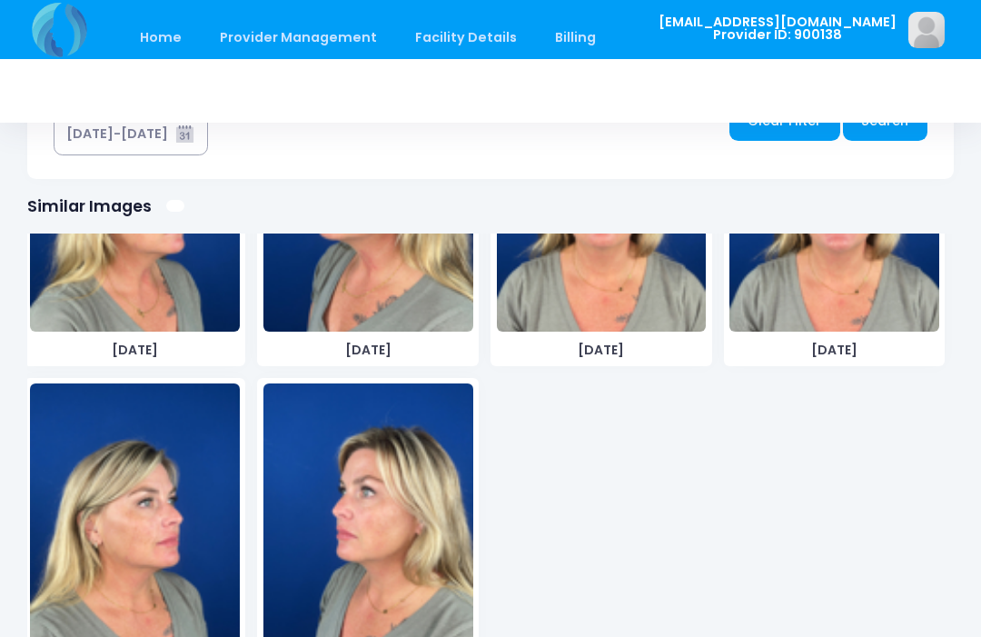
scroll to position [1174, 0]
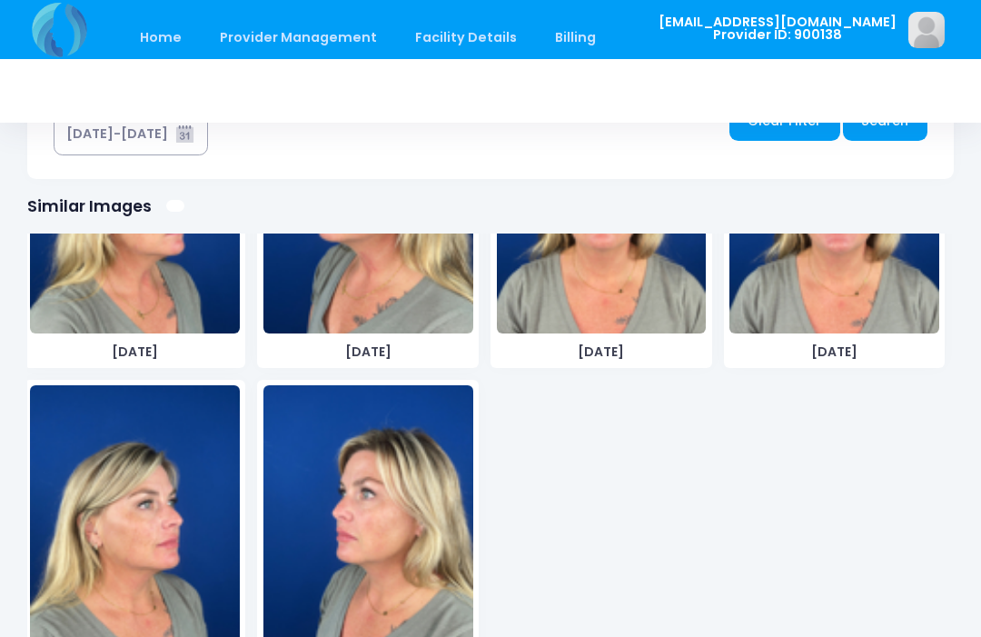
click at [374, 537] on img at bounding box center [368, 521] width 210 height 273
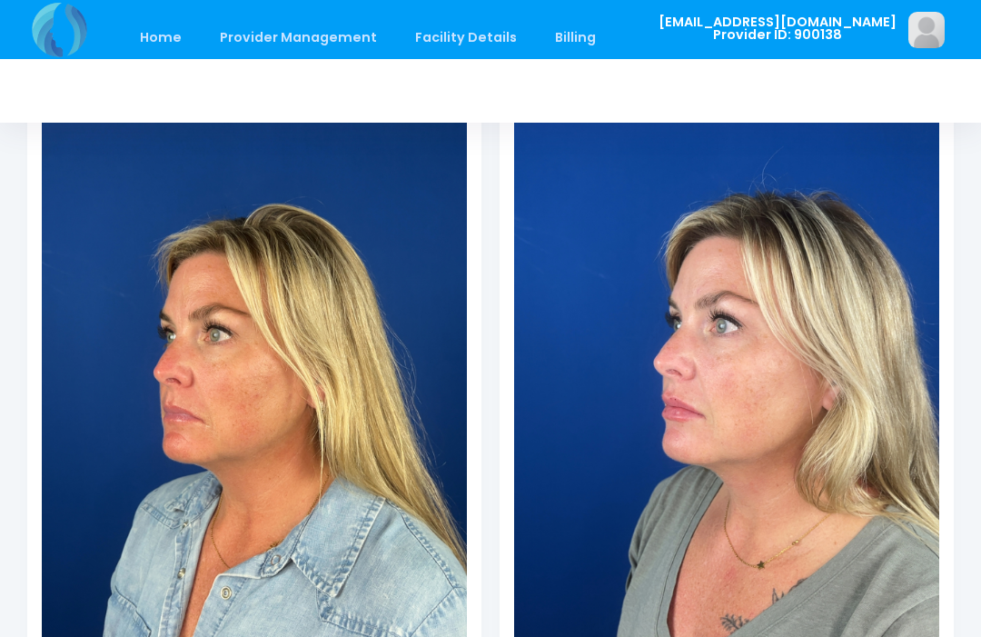
scroll to position [279, 0]
